Goal: Navigation & Orientation: Find specific page/section

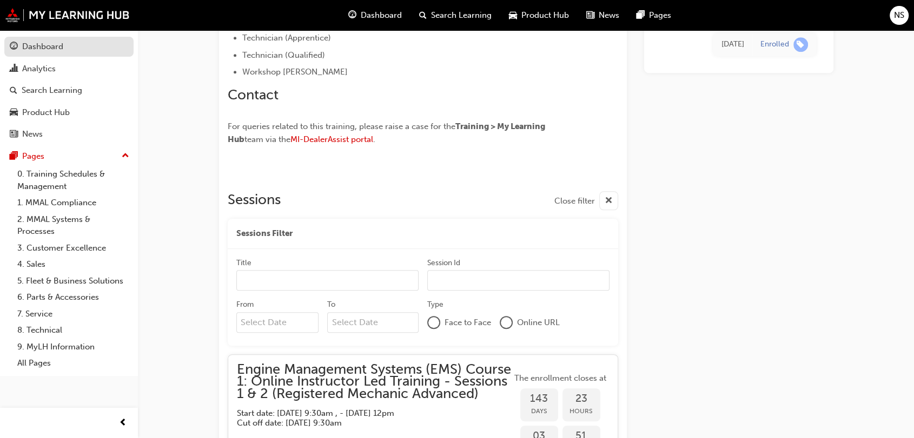
scroll to position [720, 0]
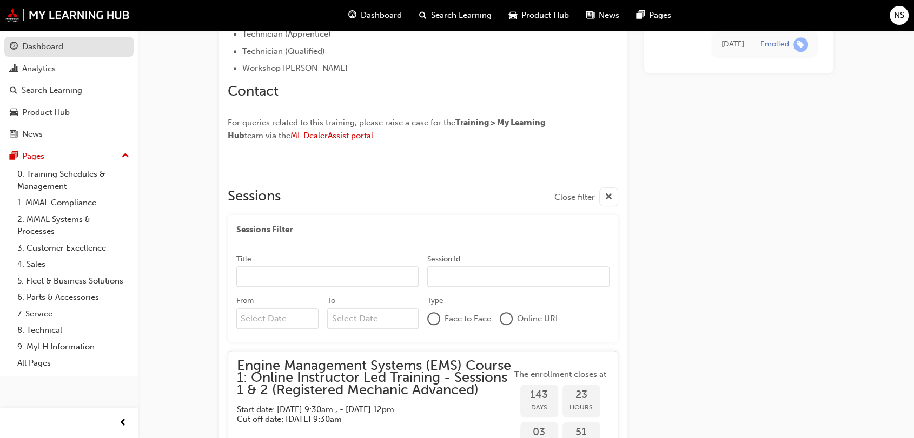
click at [46, 48] on div "Dashboard" at bounding box center [42, 47] width 41 height 12
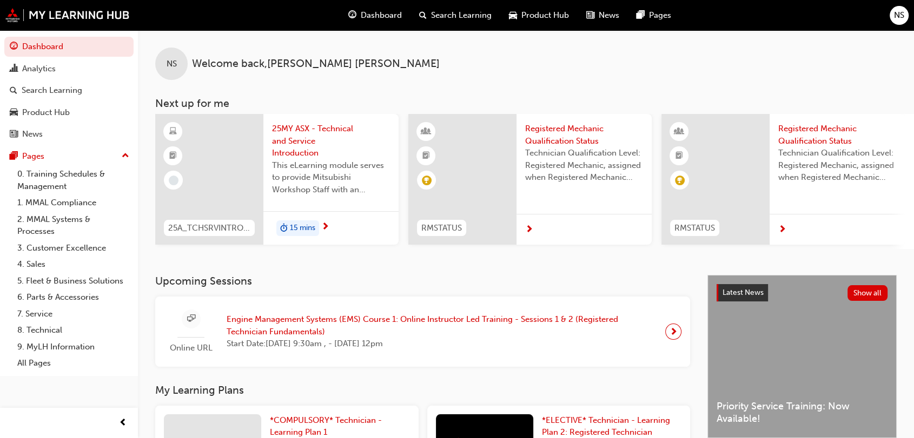
click at [257, 330] on span "Engine Management Systems (EMS) Course 1: Online Instructor Led Training - Sess…" at bounding box center [442, 326] width 430 height 24
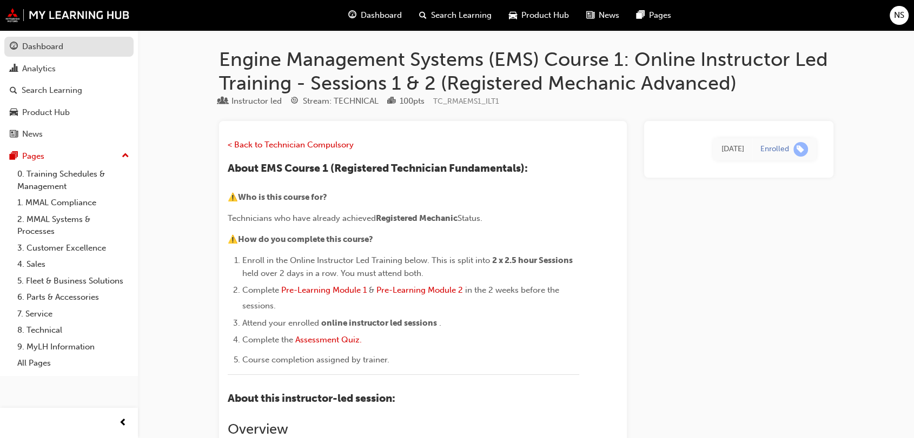
click at [49, 49] on div "Dashboard" at bounding box center [42, 47] width 41 height 12
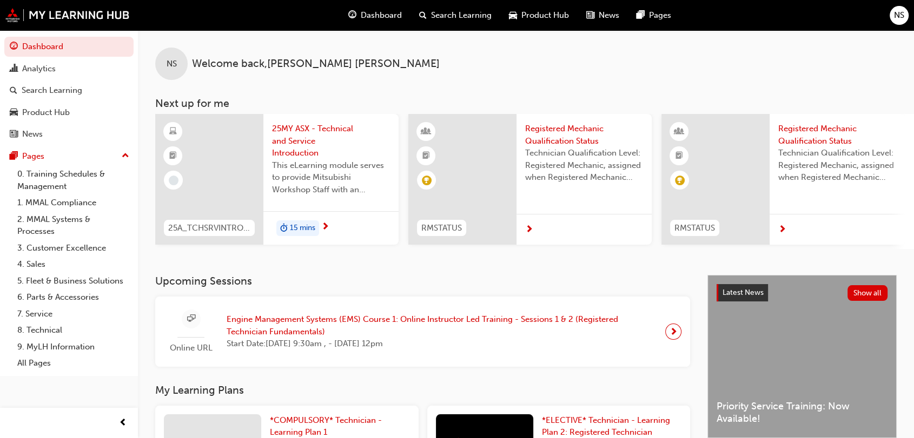
click at [675, 336] on span "next-icon" at bounding box center [673, 331] width 8 height 15
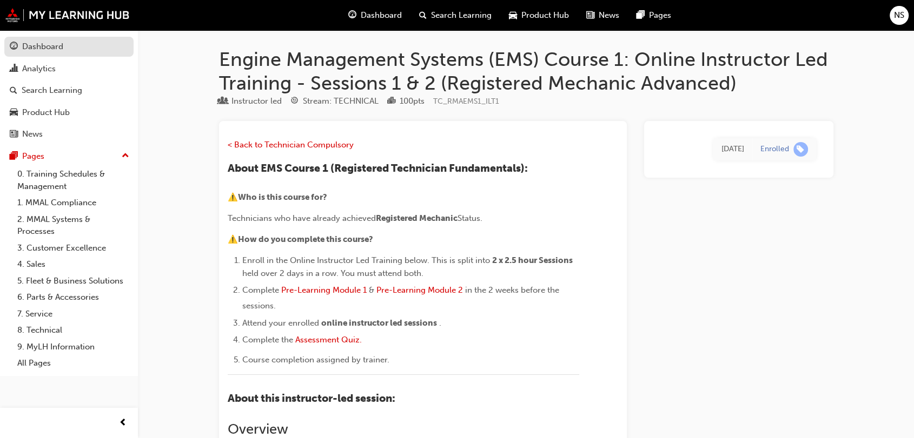
click at [44, 42] on div "Dashboard" at bounding box center [42, 47] width 41 height 12
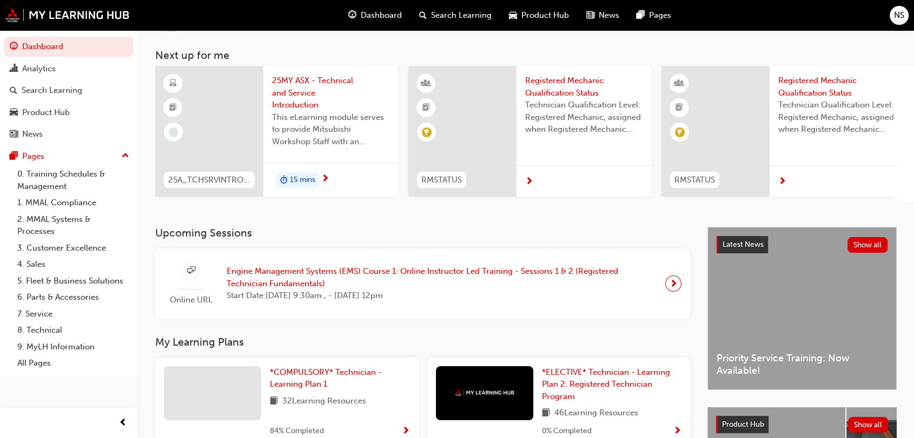
scroll to position [49, 0]
click at [670, 288] on span "next-icon" at bounding box center [673, 282] width 8 height 15
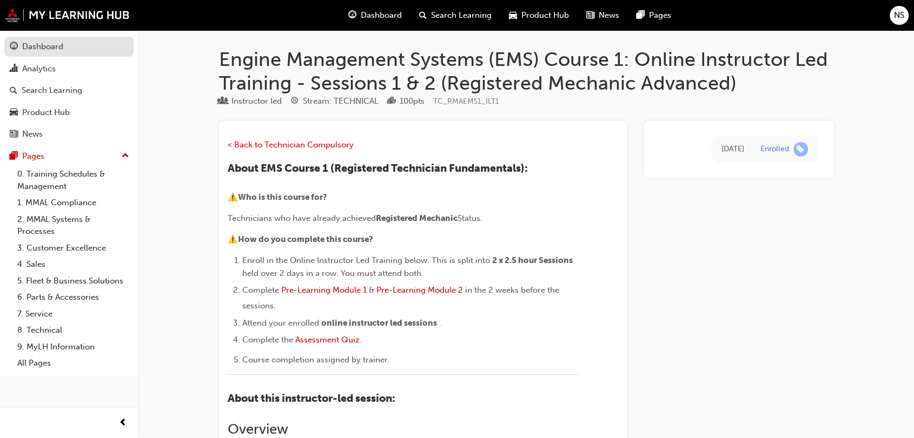
click at [67, 52] on div "Dashboard" at bounding box center [69, 47] width 118 height 14
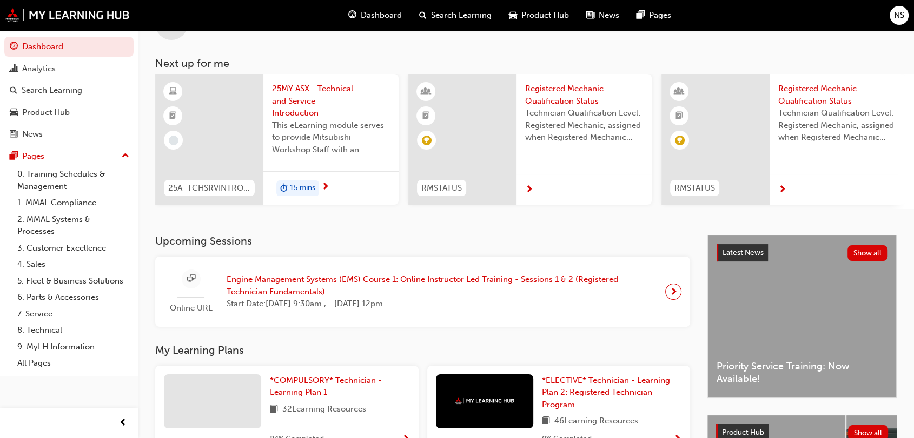
scroll to position [61, 0]
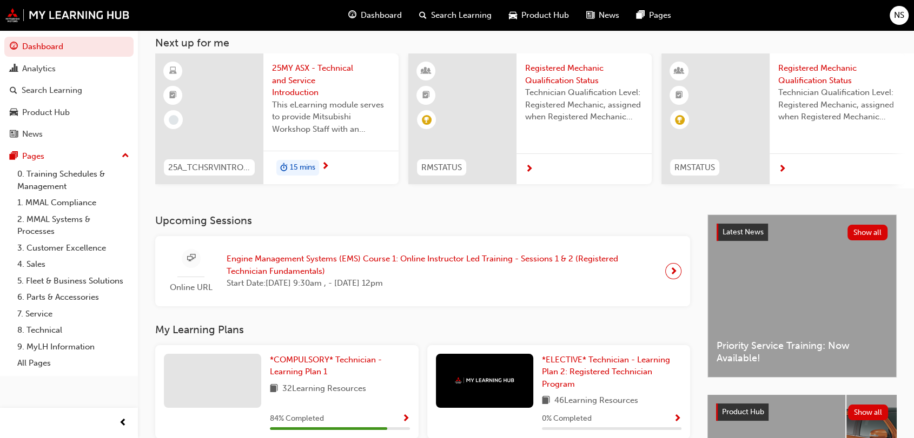
click at [185, 286] on span "Online URL" at bounding box center [191, 288] width 54 height 12
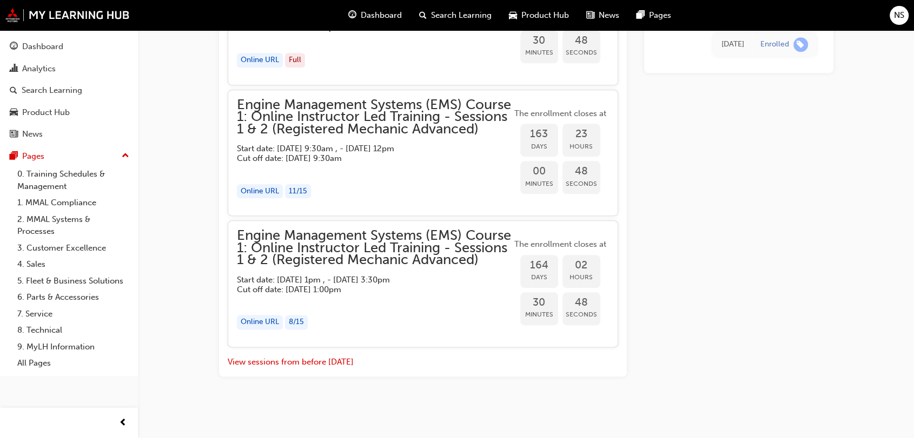
scroll to position [1292, 0]
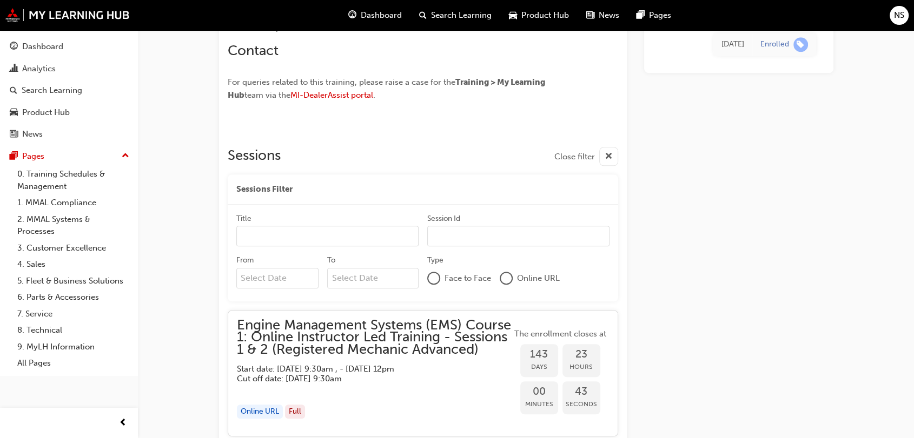
scroll to position [761, 0]
click at [610, 157] on span "cross-icon" at bounding box center [608, 157] width 8 height 14
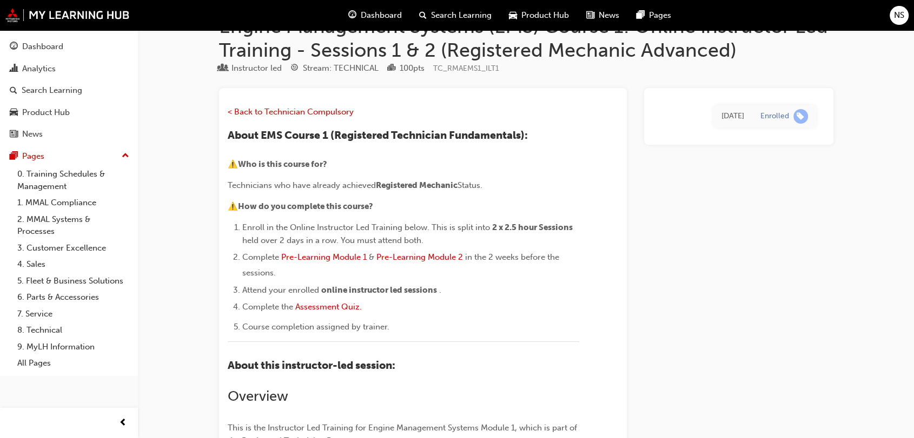
scroll to position [0, 0]
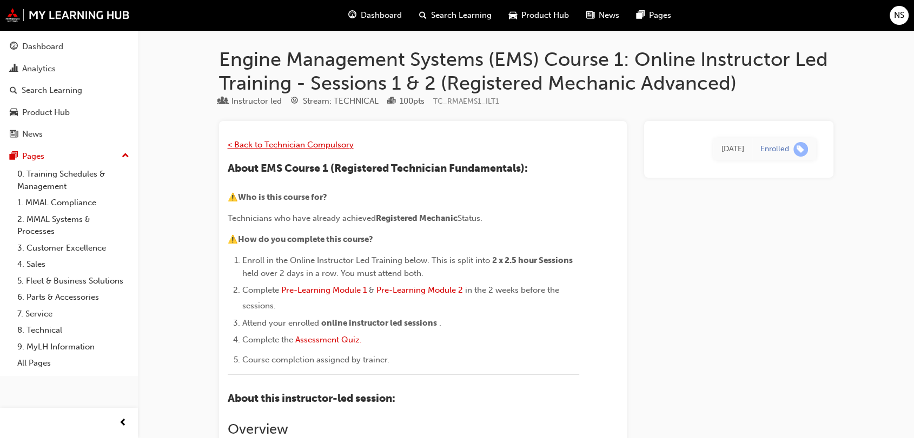
click at [342, 145] on span "< Back to Technician Compulsory" at bounding box center [291, 145] width 126 height 10
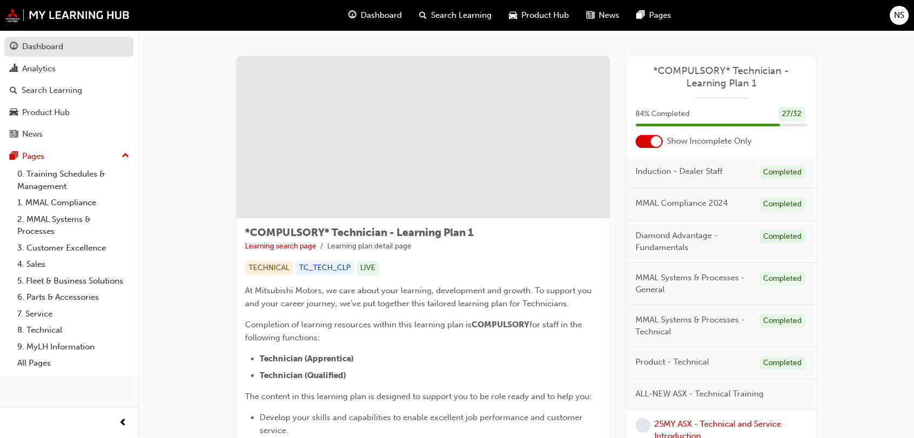
click at [72, 46] on div "Dashboard" at bounding box center [69, 47] width 118 height 14
